Goal: Book appointment/travel/reservation

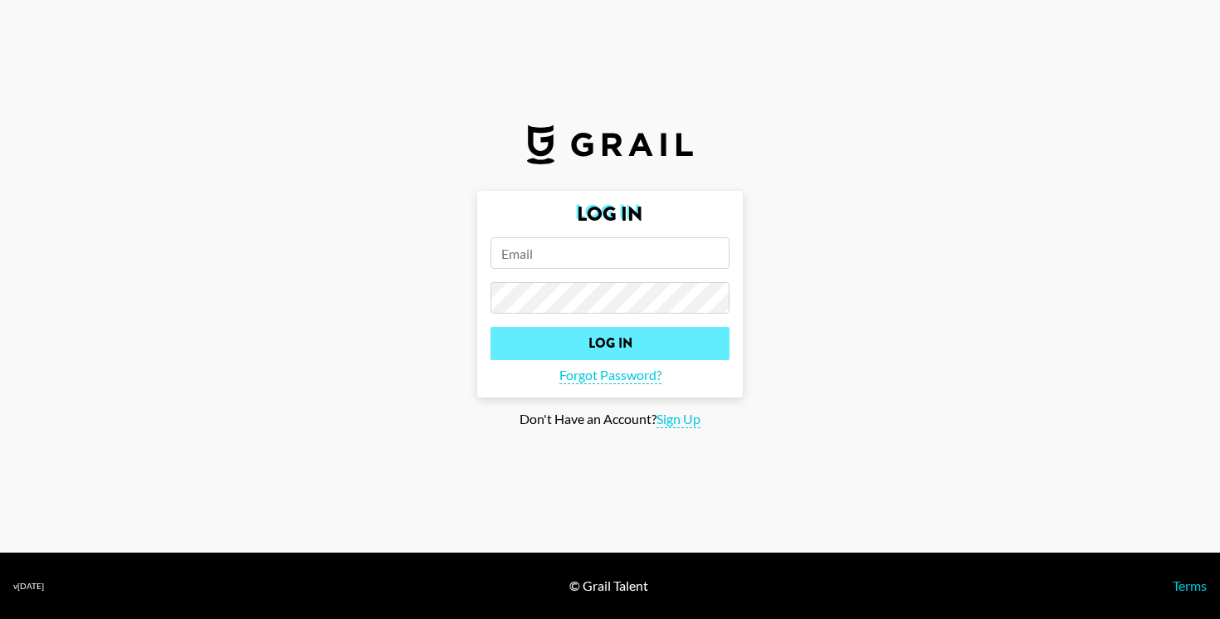
type input "ipekdou@gmail.com"
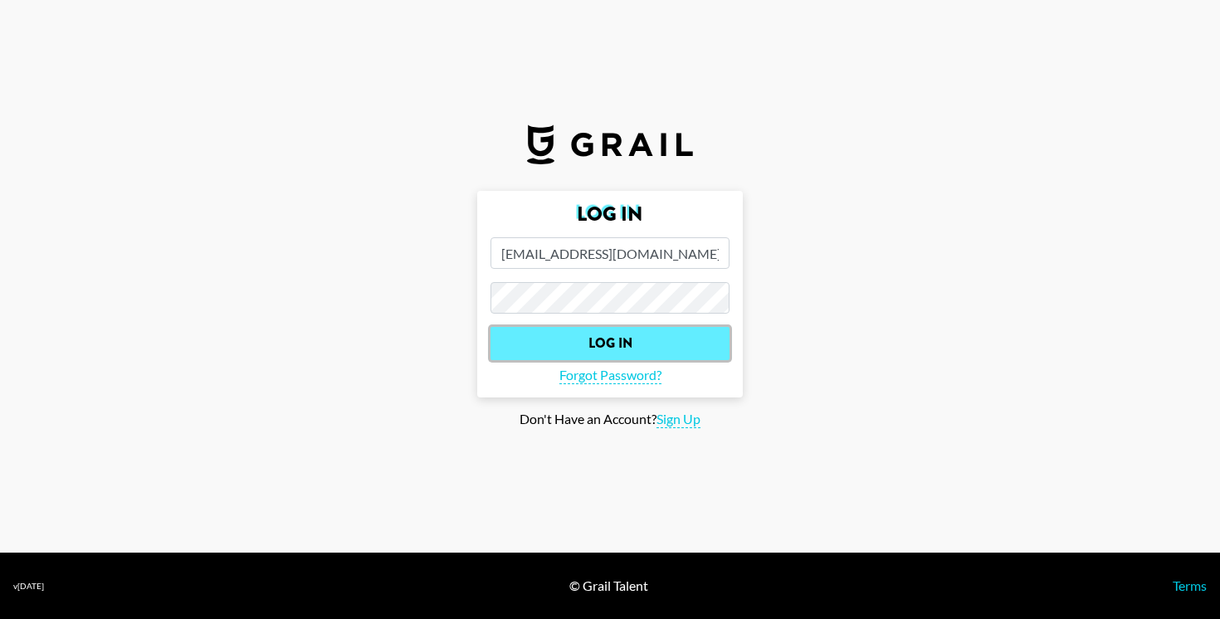
click at [623, 341] on input "Log In" at bounding box center [610, 343] width 239 height 33
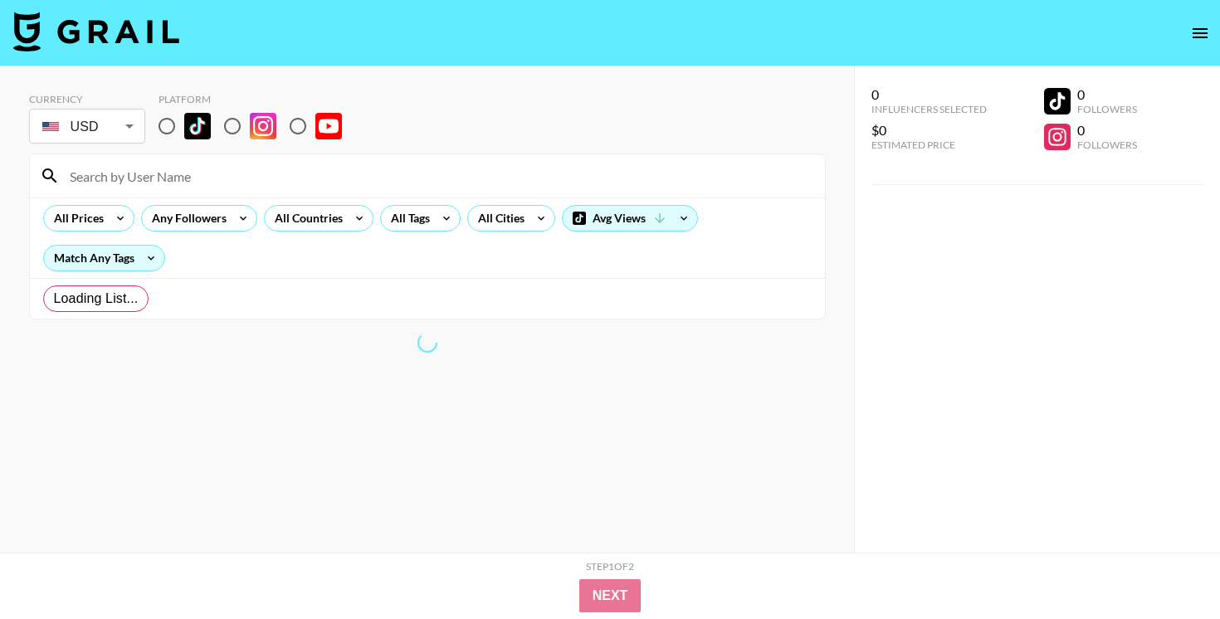
radio input "true"
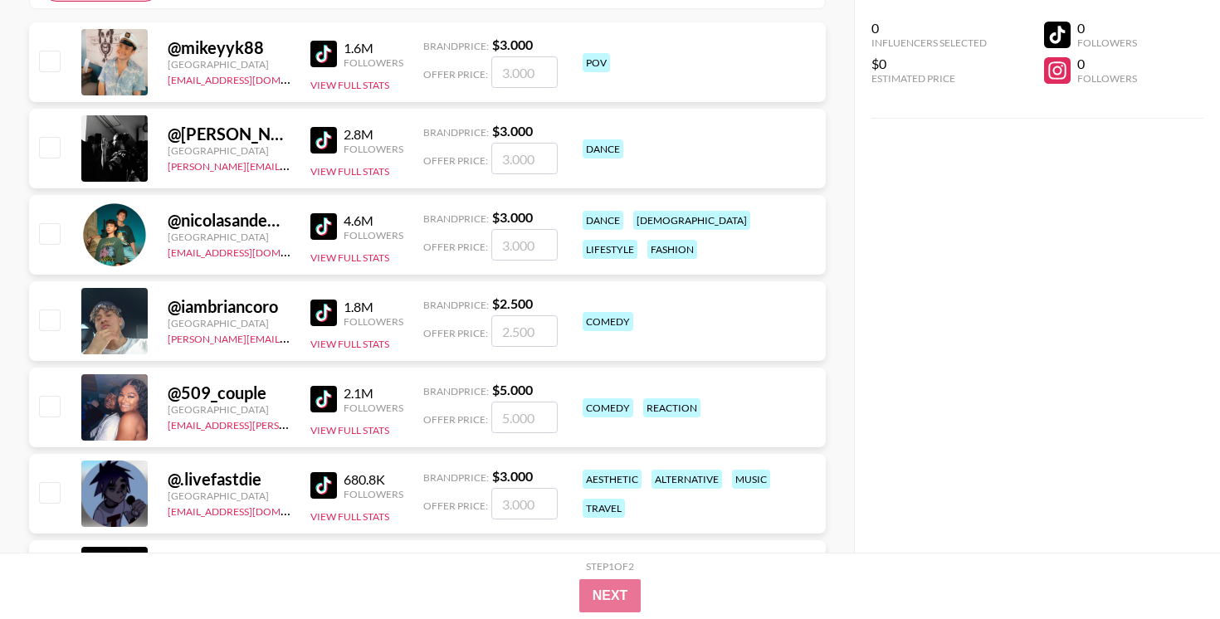
scroll to position [305, 0]
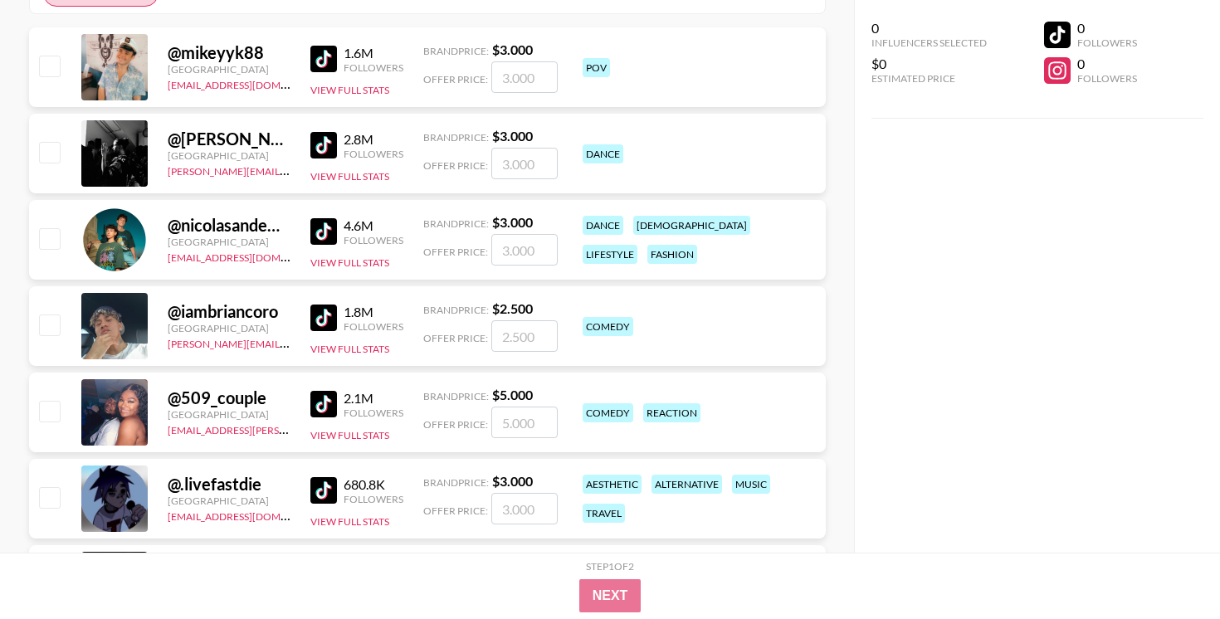
click at [324, 327] on img at bounding box center [323, 318] width 27 height 27
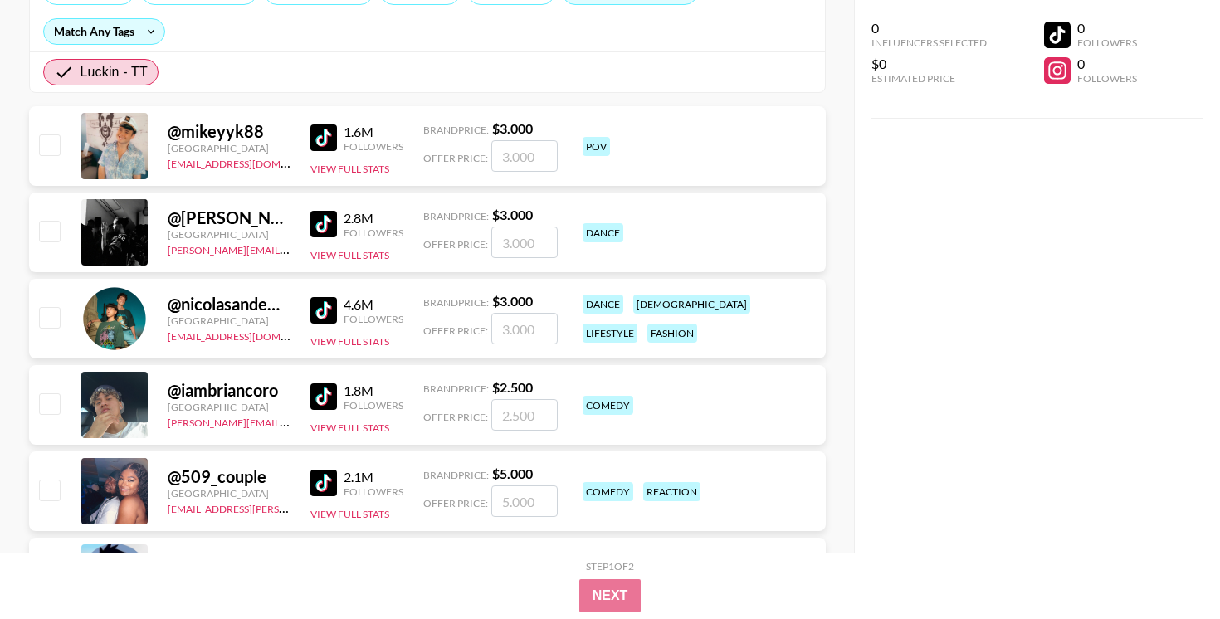
scroll to position [224, 0]
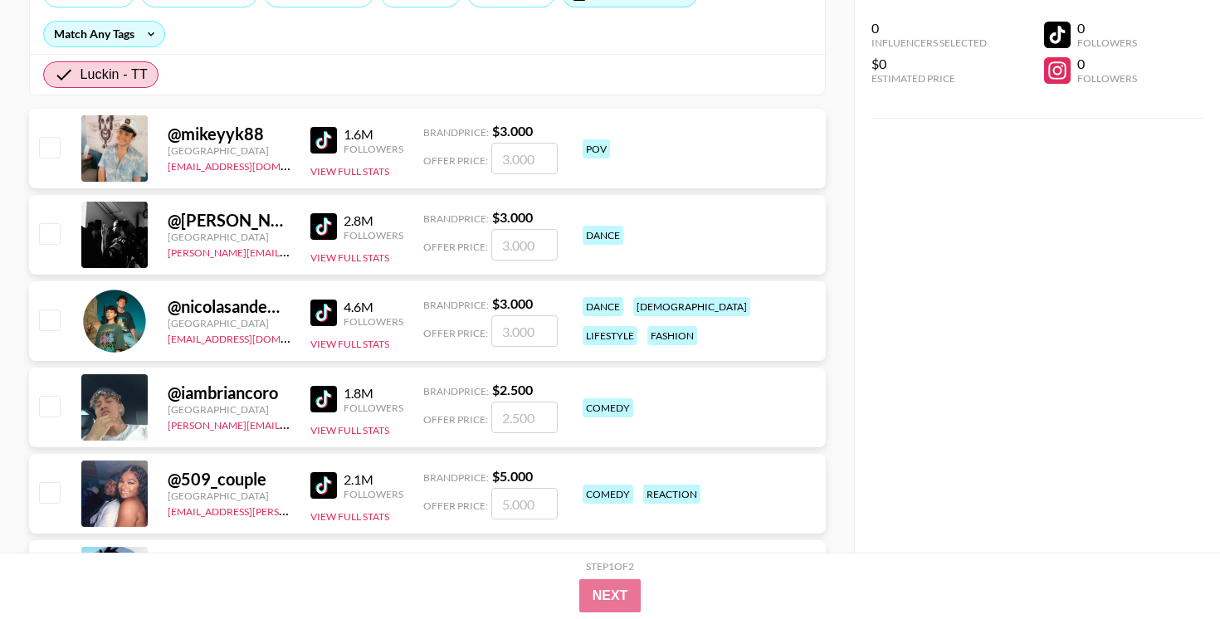
click at [325, 147] on img at bounding box center [323, 140] width 27 height 27
click at [333, 323] on img at bounding box center [323, 313] width 27 height 27
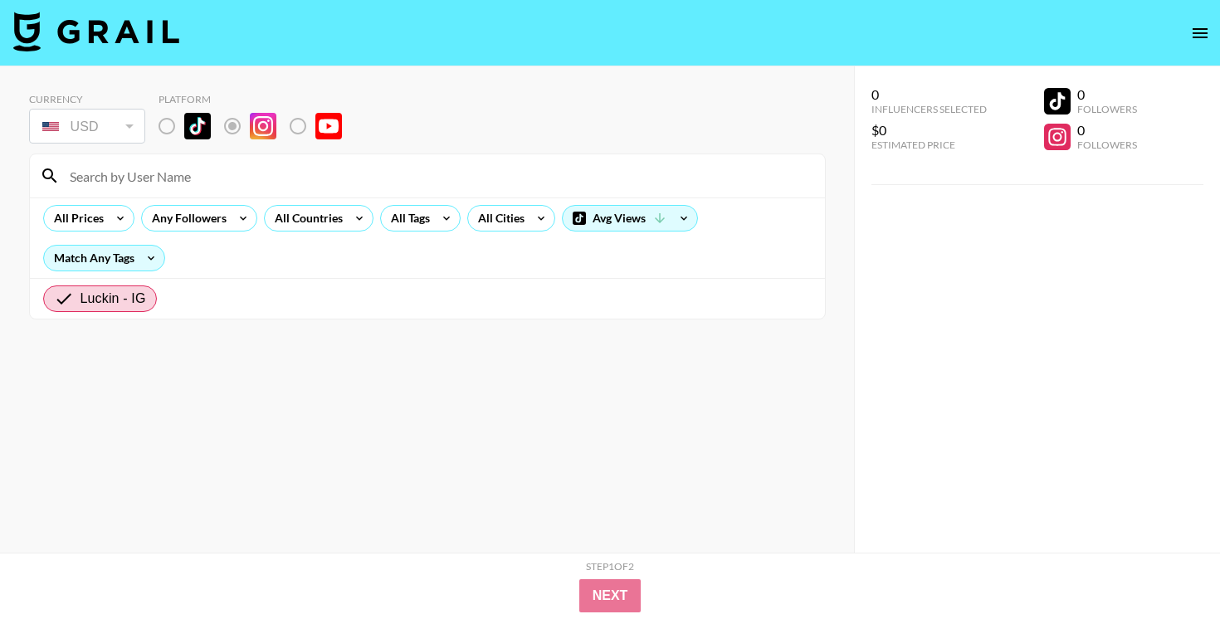
radio input "true"
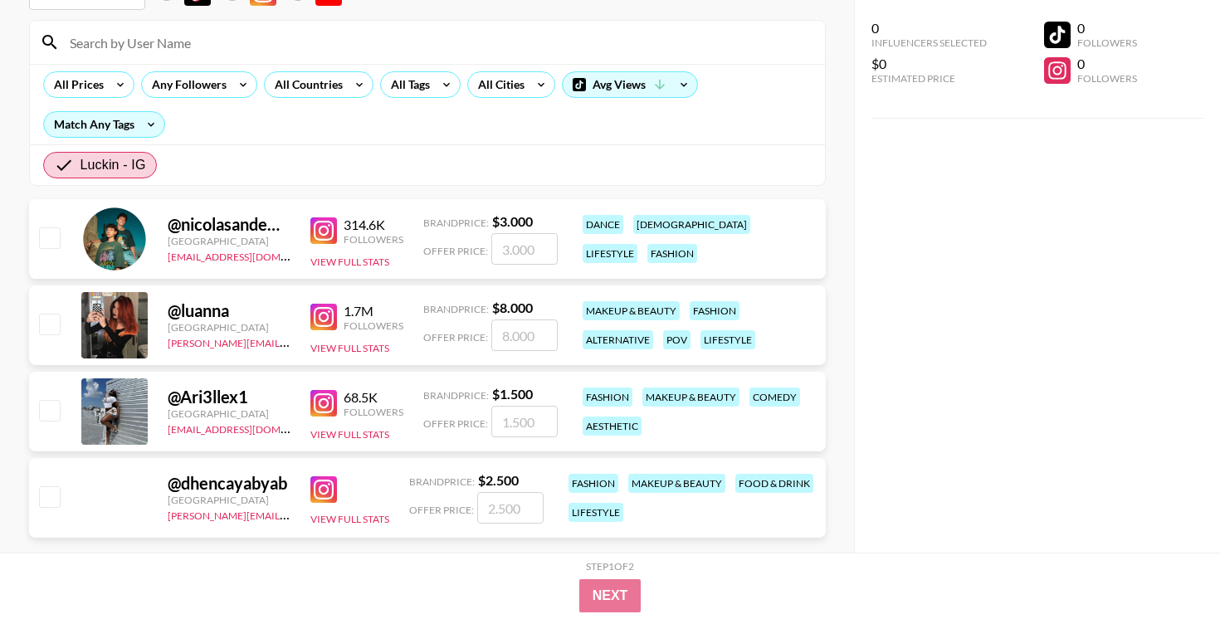
scroll to position [165, 0]
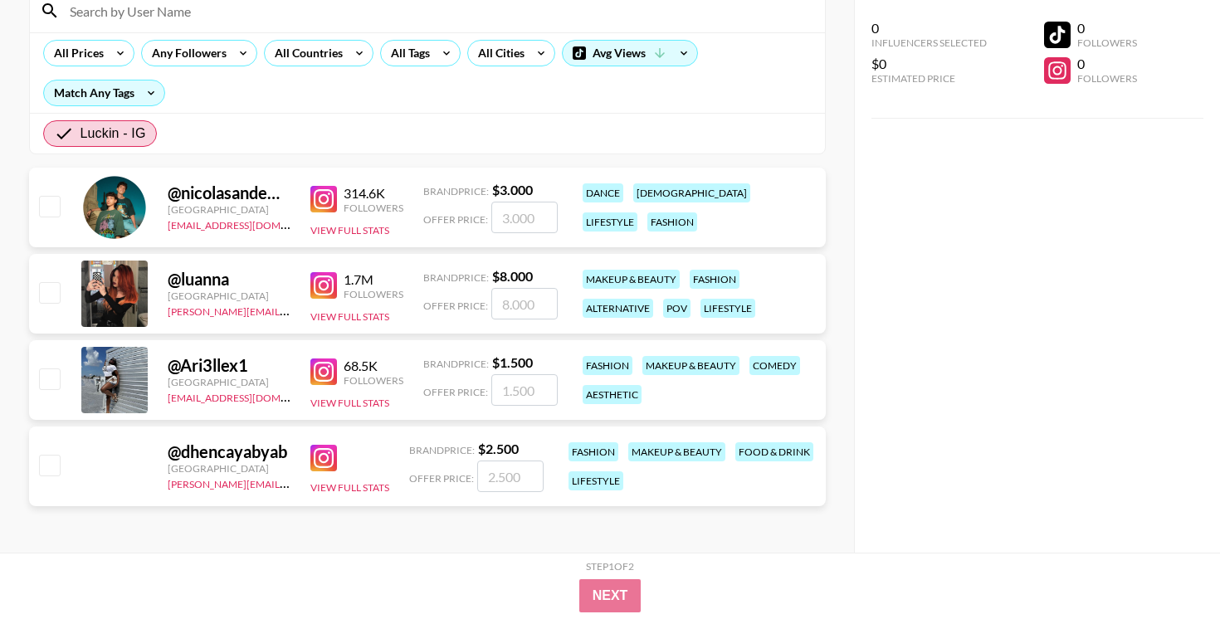
click at [330, 286] on img at bounding box center [323, 285] width 27 height 27
